Goal: Information Seeking & Learning: Learn about a topic

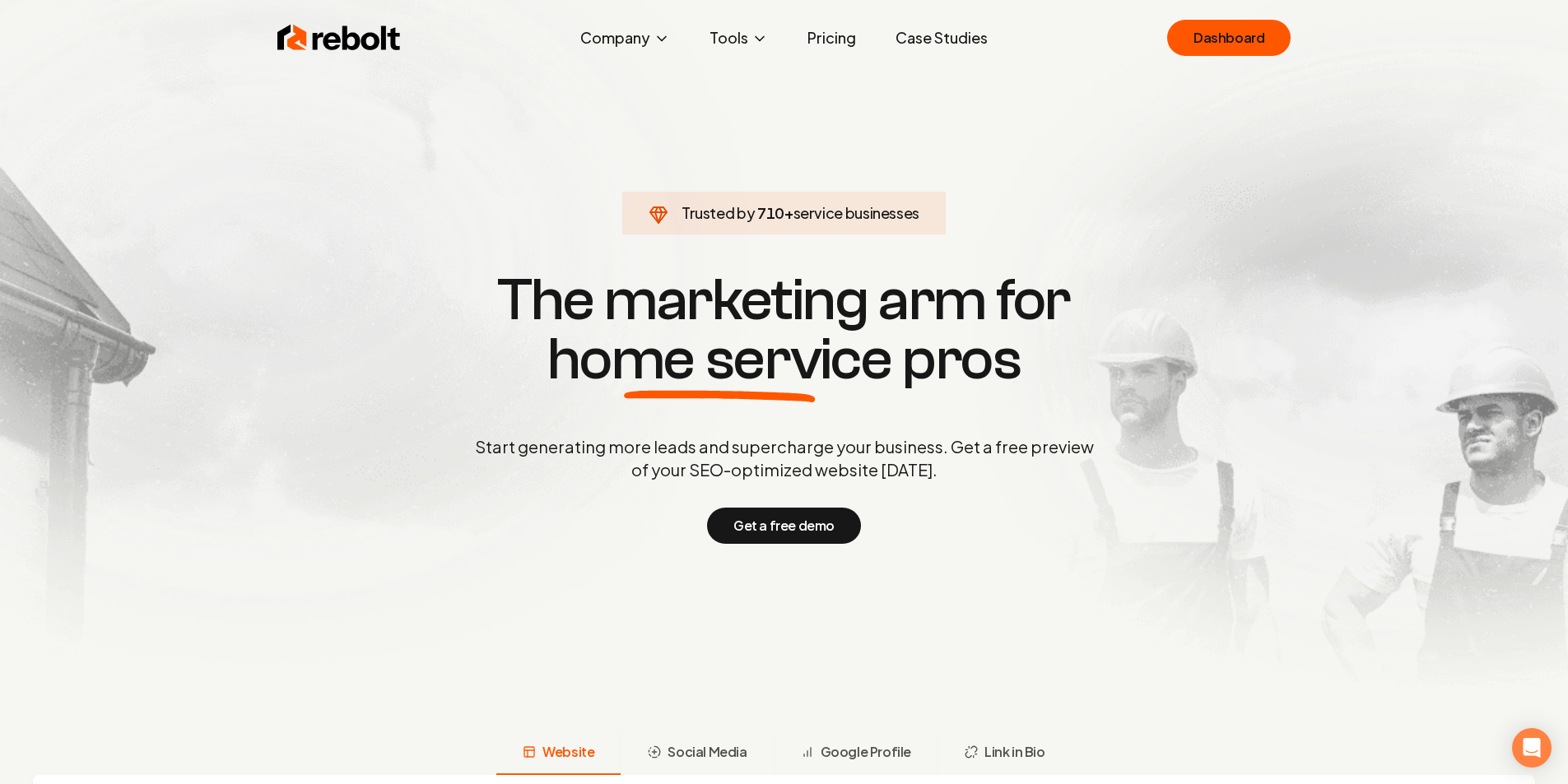
click at [834, 33] on link "Pricing" at bounding box center [831, 37] width 75 height 33
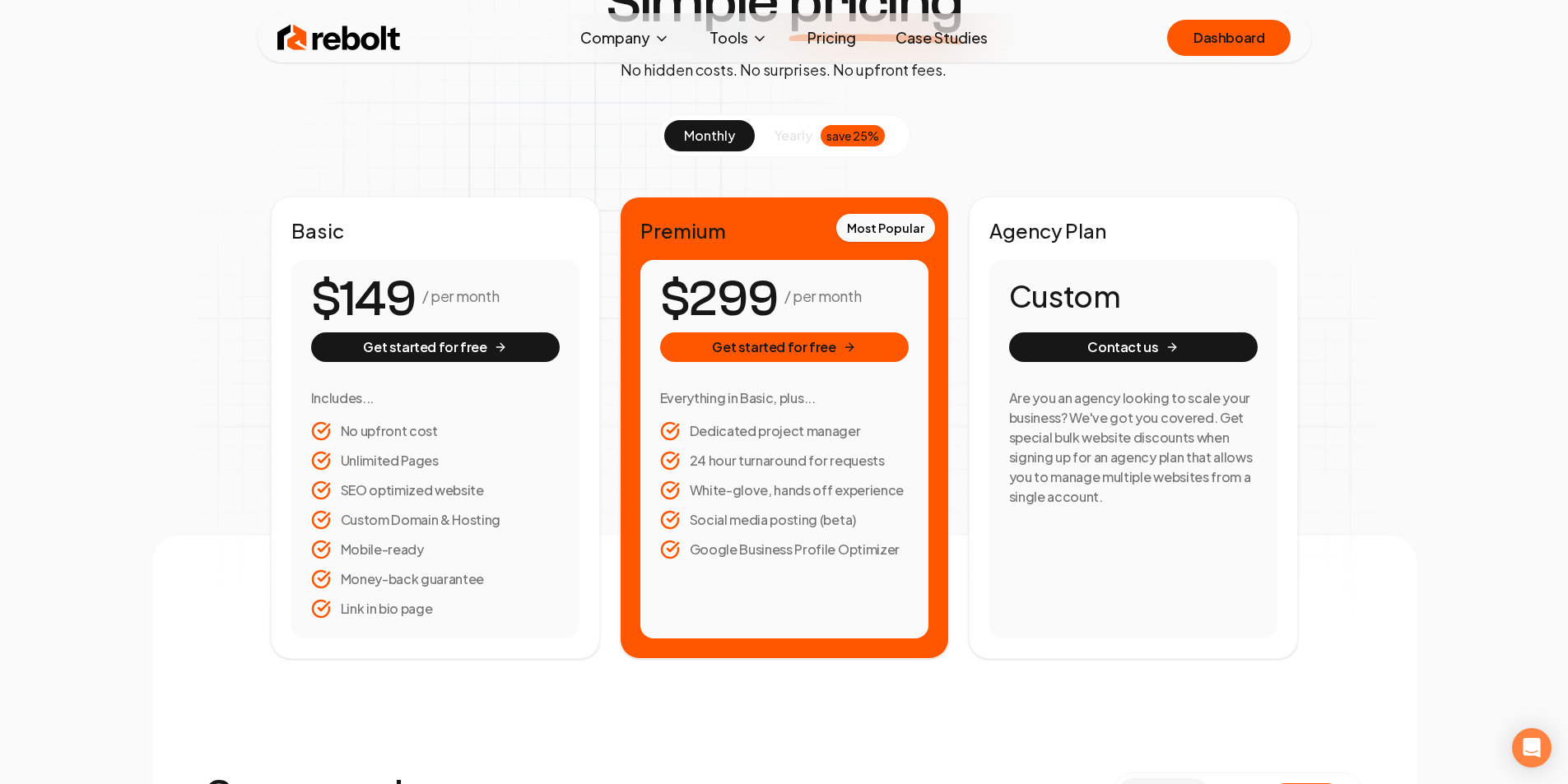
scroll to position [165, 0]
